Goal: Entertainment & Leisure: Consume media (video, audio)

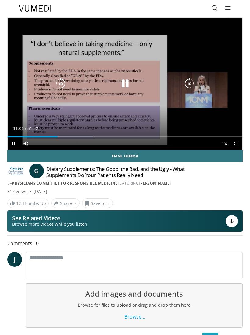
click at [127, 81] on icon "Video Player" at bounding box center [125, 84] width 12 height 12
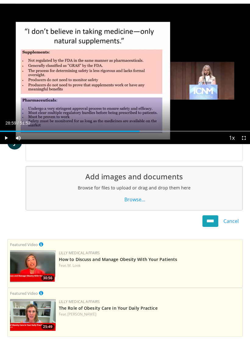
scroll to position [7, 0]
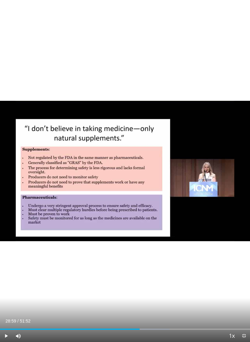
click at [204, 335] on div "Current Time 28:59 / Duration 51:52 Play Skip Backward Skip Forward Mute Loaded…" at bounding box center [125, 336] width 250 height 12
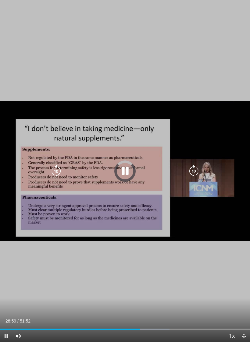
click at [128, 171] on icon "Video Player" at bounding box center [125, 171] width 12 height 12
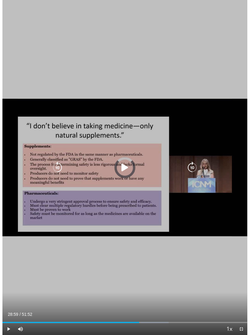
scroll to position [129, 0]
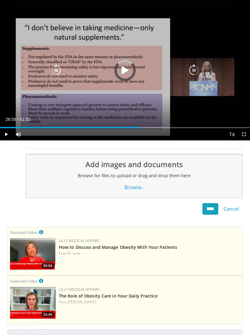
click at [128, 65] on icon "Video Player" at bounding box center [125, 70] width 12 height 12
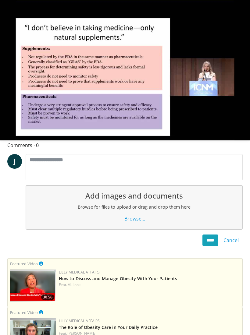
scroll to position [0, 0]
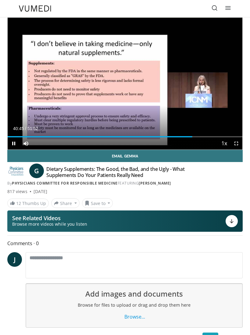
click at [187, 135] on div "Loaded : 78.72%" at bounding box center [125, 135] width 235 height 6
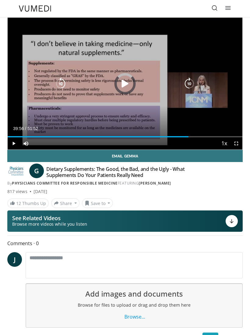
click at [189, 135] on div "Loaded : 0.00%" at bounding box center [125, 135] width 235 height 6
click at [190, 136] on div "Progress Bar" at bounding box center [201, 136] width 27 height 1
click at [230, 137] on div "Progress Bar" at bounding box center [233, 136] width 19 height 1
click at [237, 137] on div "Progress Bar" at bounding box center [122, 136] width 229 height 1
click at [240, 137] on div "Progress Bar" at bounding box center [124, 136] width 232 height 1
